Goal: Obtain resource: Obtain resource

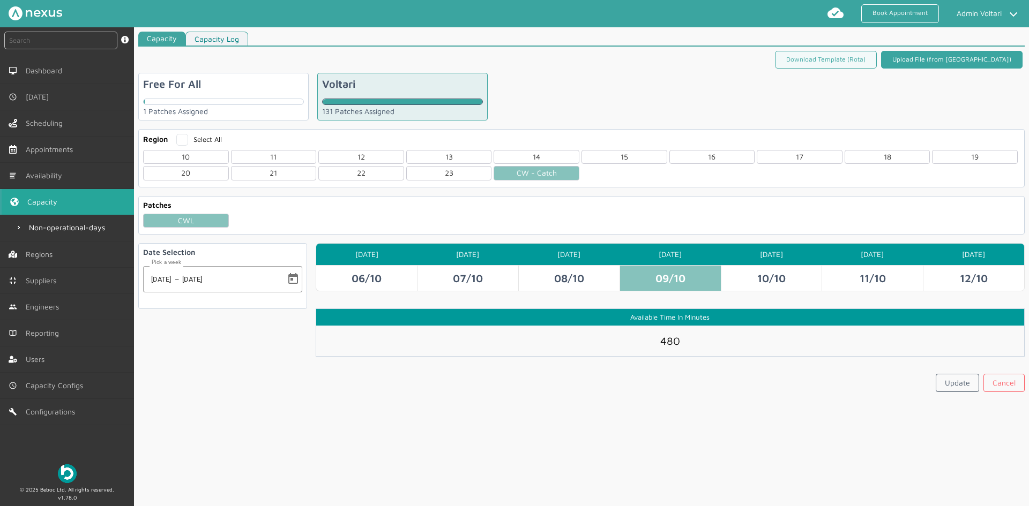
click at [969, 65] on link "Upload File (from ROTA)" at bounding box center [951, 60] width 141 height 18
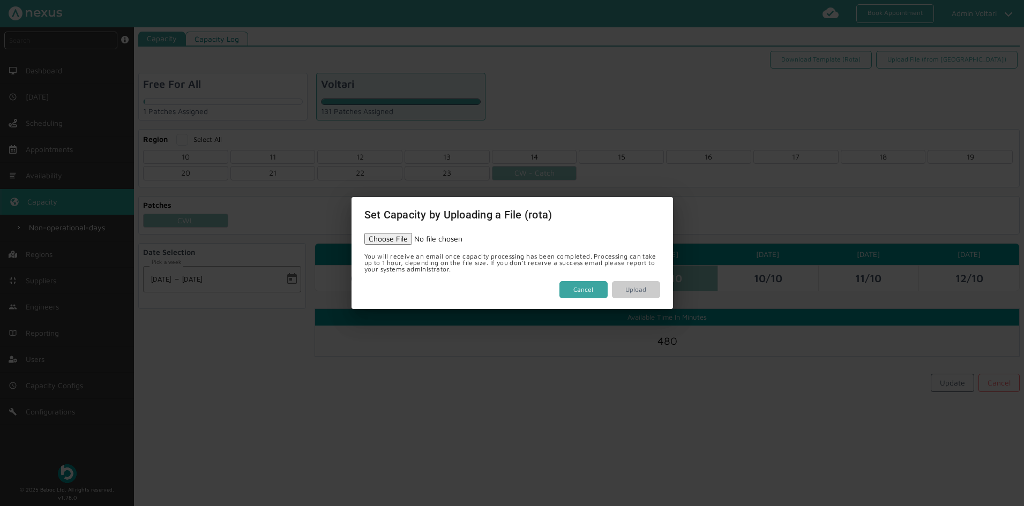
click at [585, 296] on button "Cancel" at bounding box center [584, 290] width 48 height 18
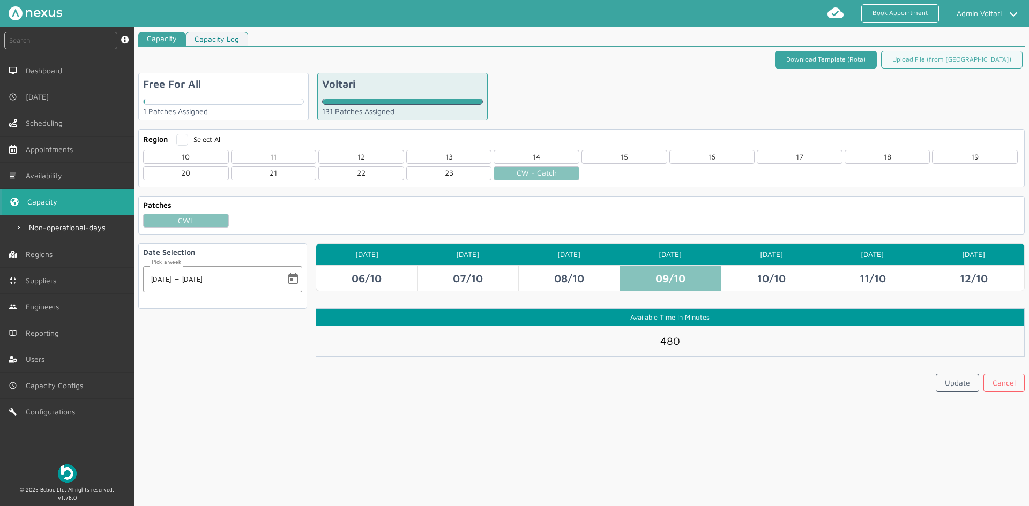
click at [844, 59] on link "Download Template (Rota)" at bounding box center [826, 60] width 102 height 18
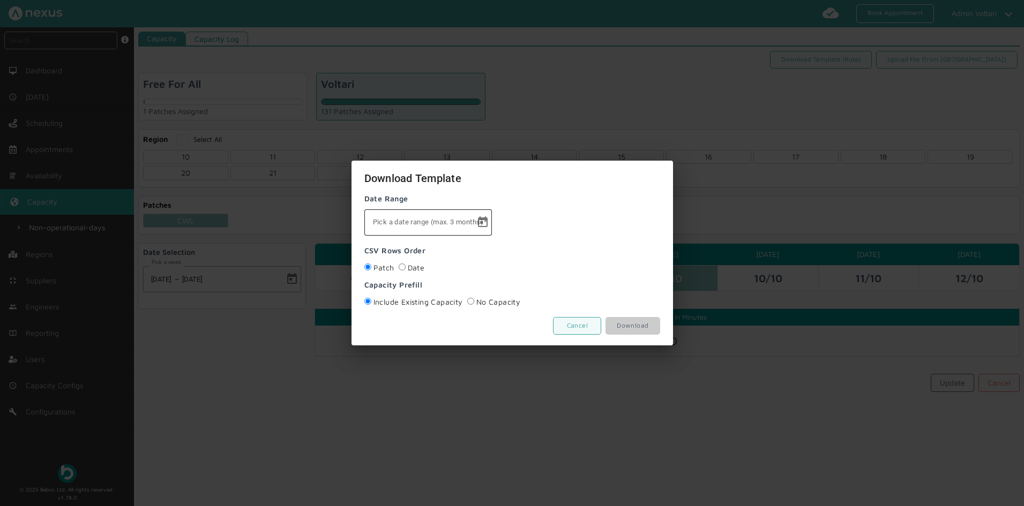
click at [425, 225] on mat-label "Pick a date range (max. 3 months)" at bounding box center [428, 222] width 110 height 8
click at [475, 219] on span "Open calendar" at bounding box center [483, 223] width 26 height 26
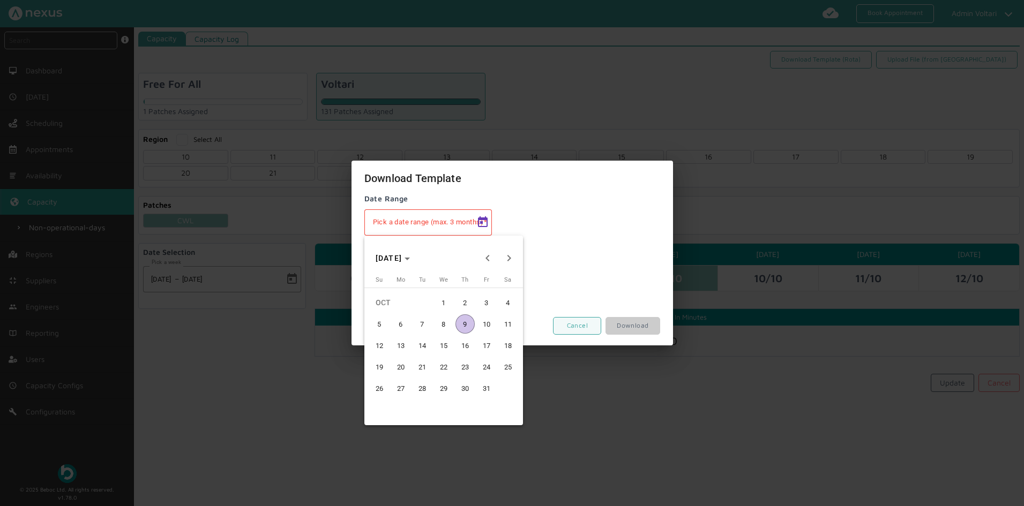
click at [395, 327] on span "6" at bounding box center [400, 324] width 19 height 19
type input "06/10/2025"
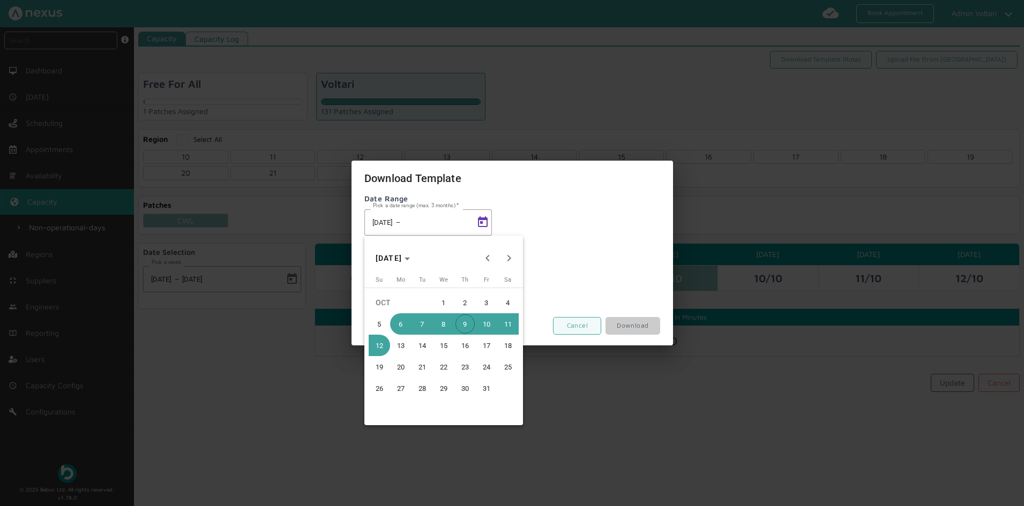
click at [383, 348] on span "12" at bounding box center [379, 345] width 19 height 19
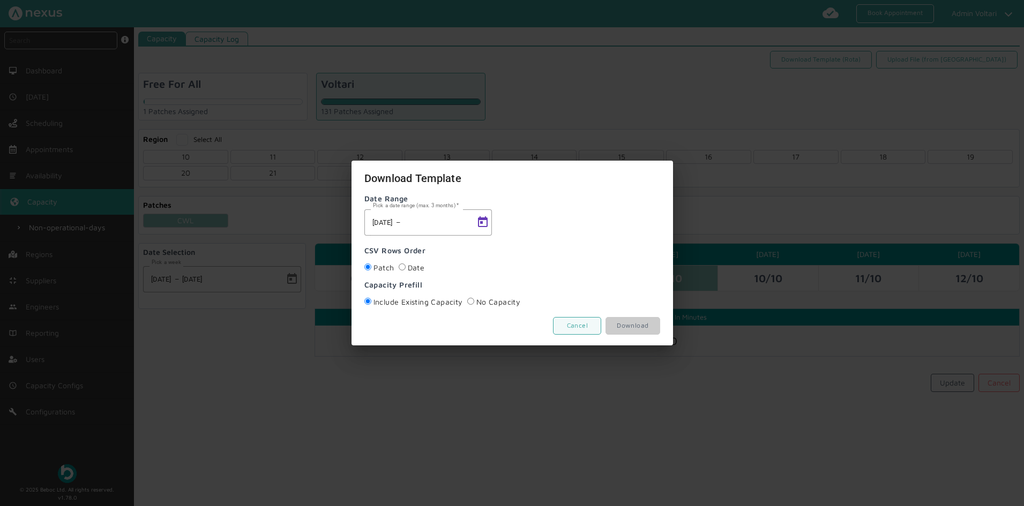
type input "12/10/2025"
click at [629, 331] on link "Download" at bounding box center [633, 326] width 54 height 18
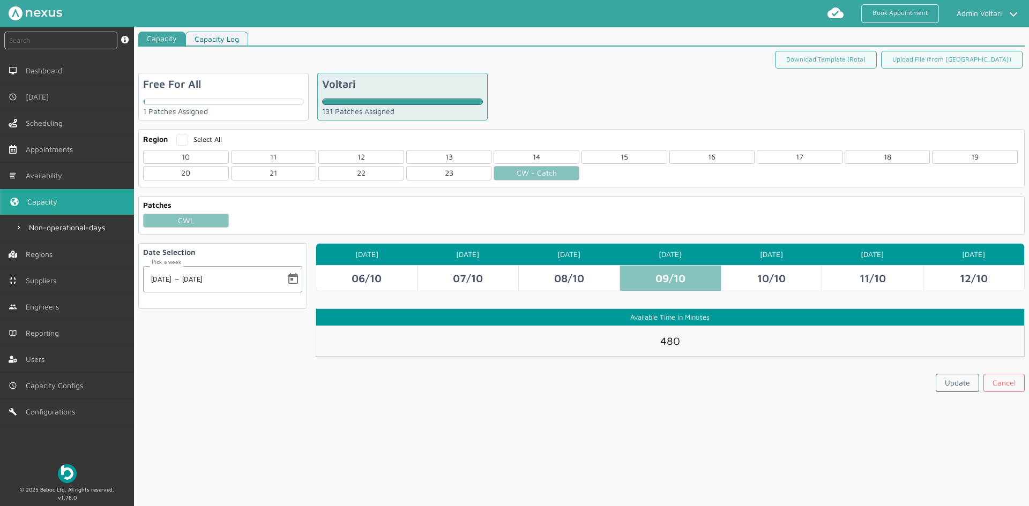
click at [624, 92] on section "Free For All 1 Patches Assigned Voltari 131 Patches Assigned" at bounding box center [581, 97] width 887 height 48
